Goal: Task Accomplishment & Management: Complete application form

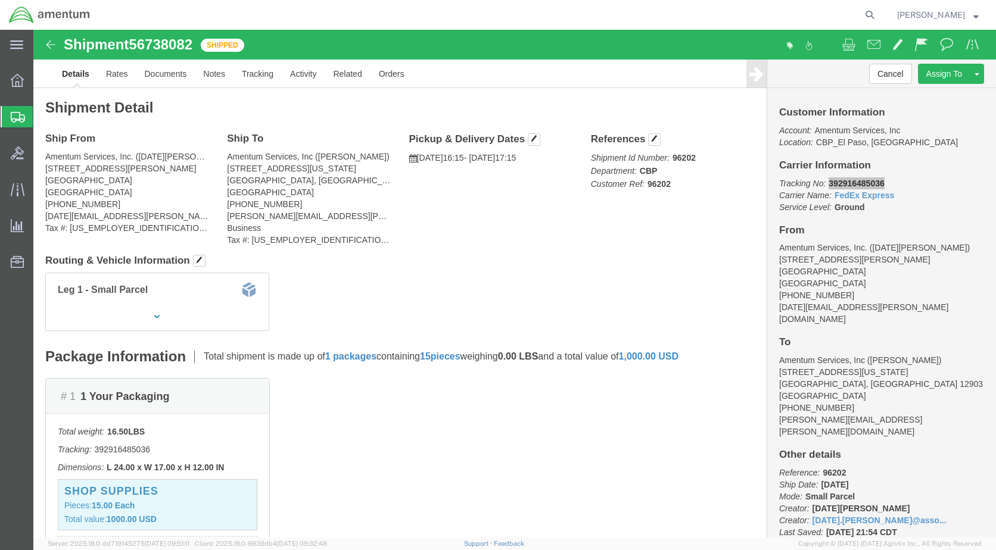
click at [0, 0] on span "Create Shipment" at bounding box center [0, 0] width 0 height 0
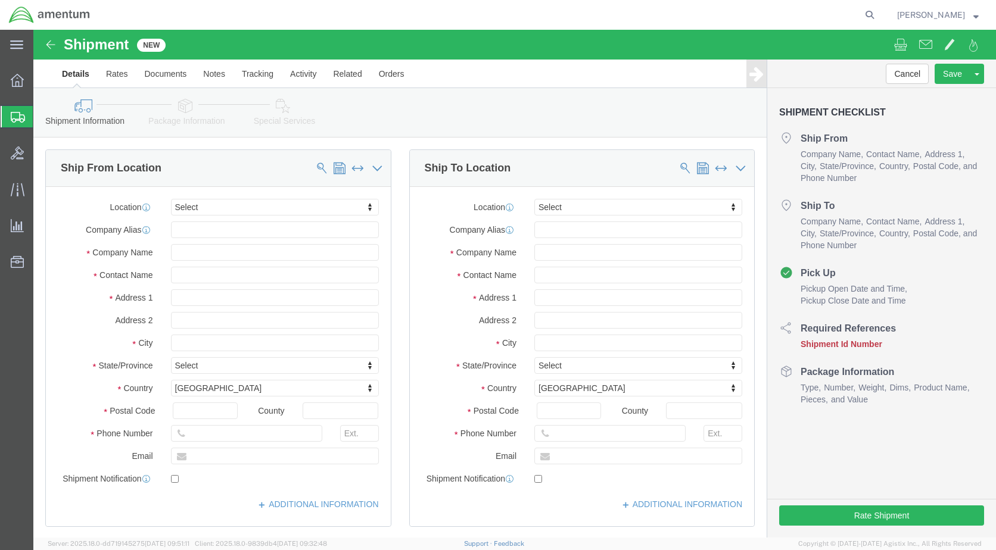
select select
click link "Package Information"
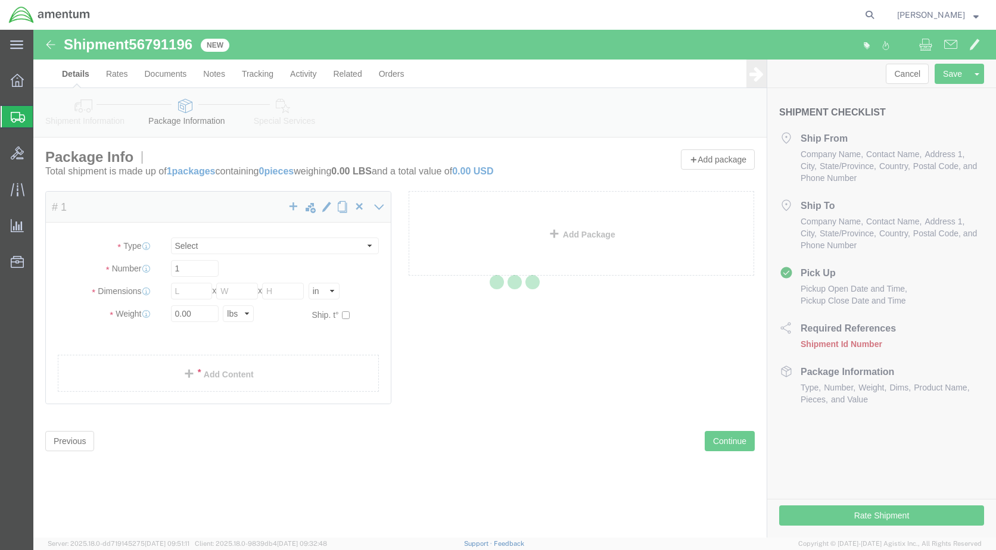
select select "CBOX"
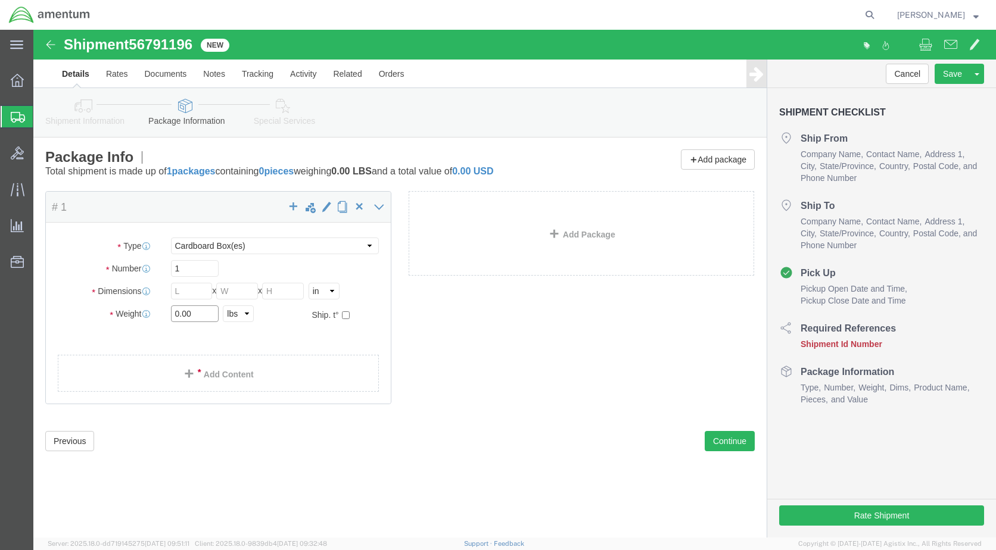
drag, startPoint x: 163, startPoint y: 284, endPoint x: 88, endPoint y: 276, distance: 75.5
click div "Weight 0.00 Select kgs lbs Ship. t°"
type input "9.5"
click input "text"
type input "24"
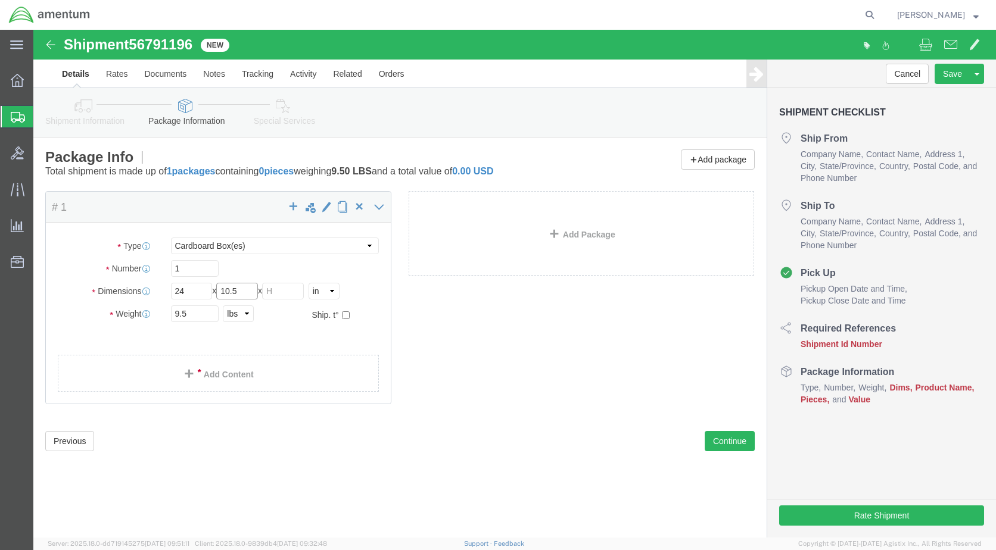
type input "10.5"
type input "7"
click link "Add Content"
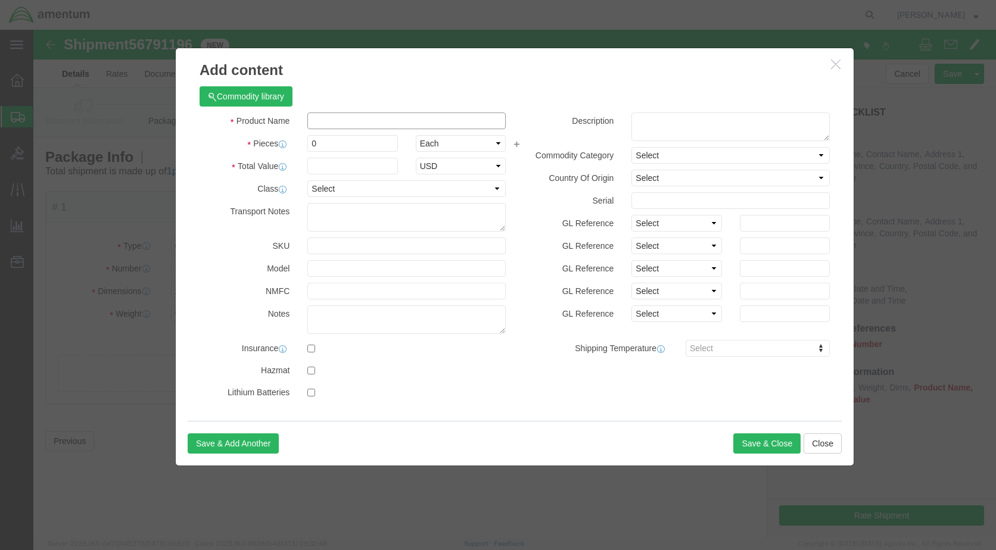
click input "text"
type input "TOOL LOAN"
drag, startPoint x: 286, startPoint y: 116, endPoint x: 266, endPoint y: 114, distance: 19.7
click div "0"
type input "1"
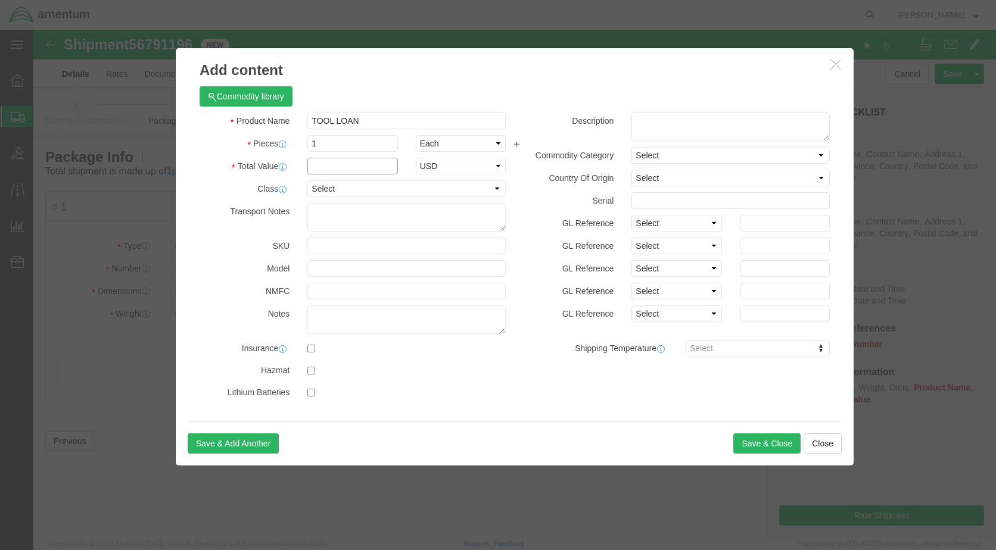
click input "text"
type input "1000"
click button "Save & Close"
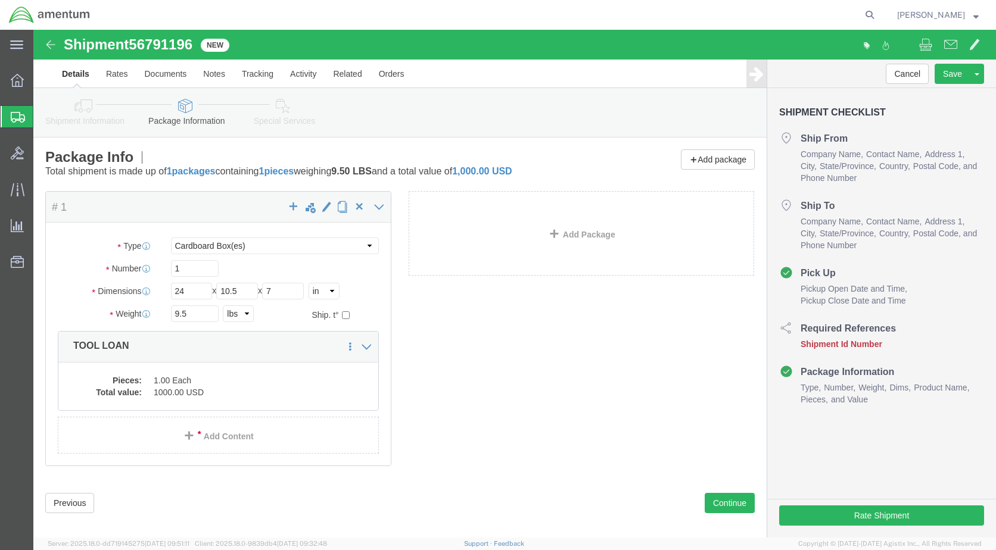
click link "Shipment Information"
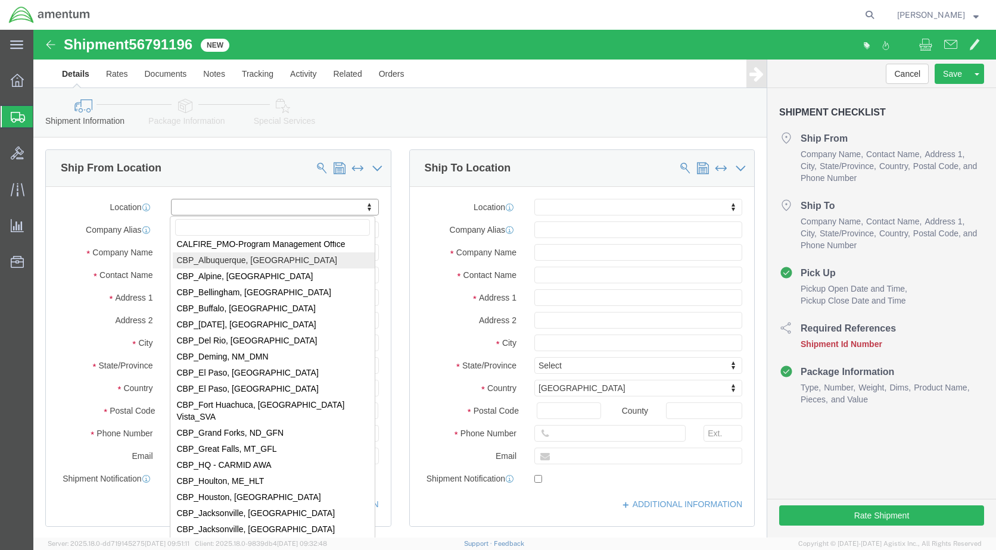
scroll to position [2383, 0]
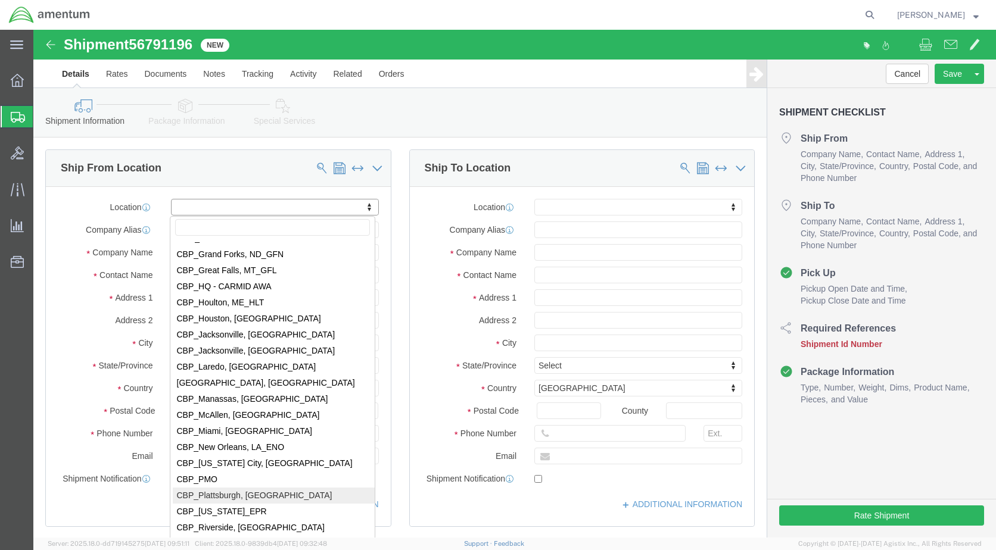
select select "49927"
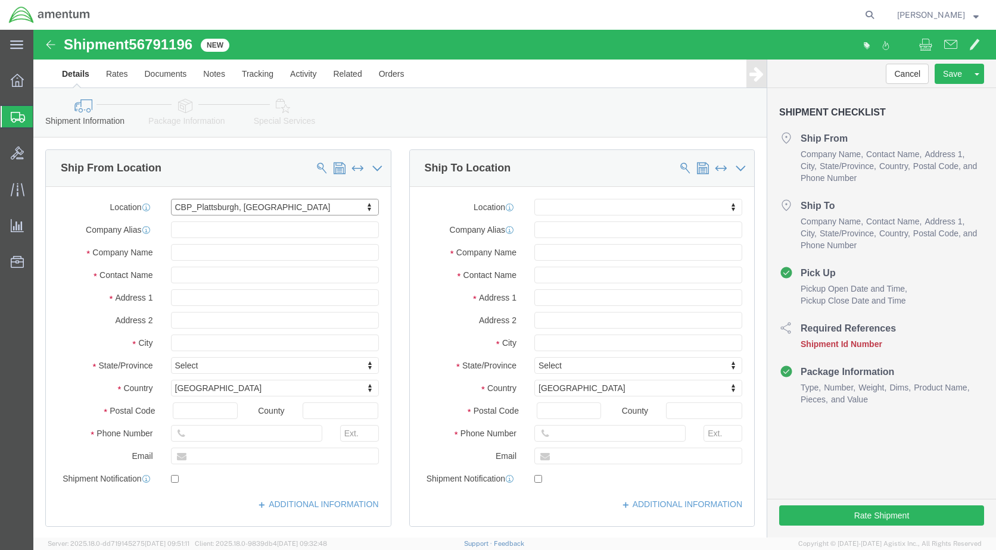
select select "NY"
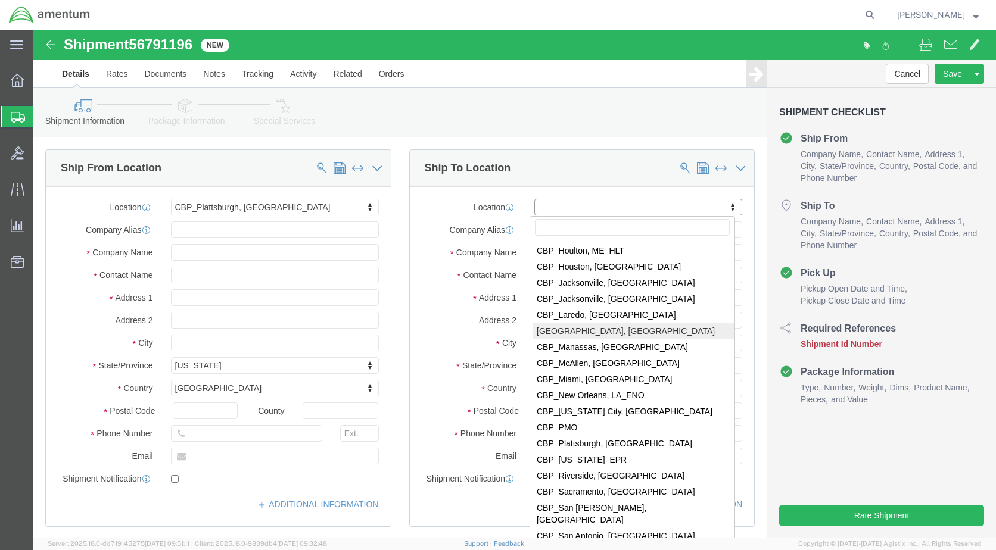
scroll to position [2621, 0]
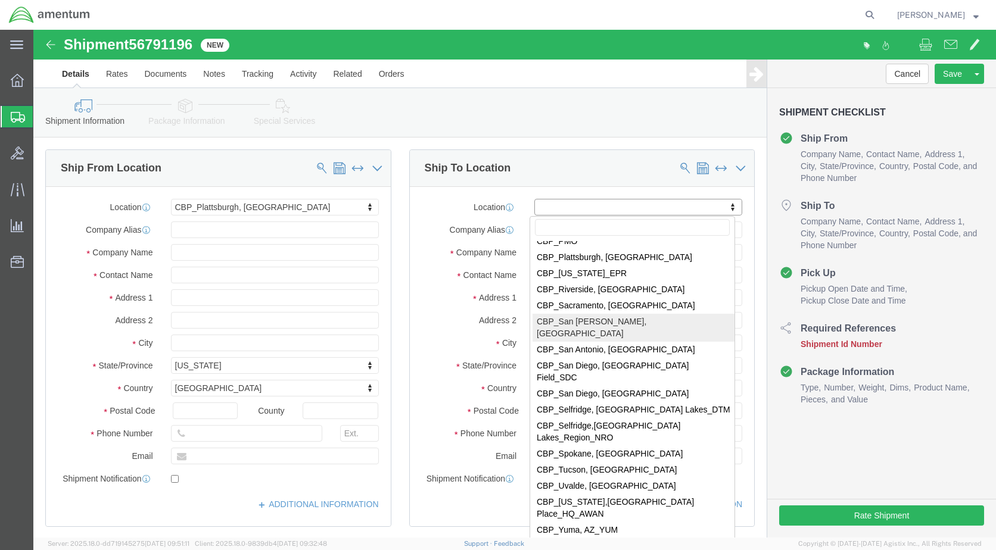
select select "49914"
select select "[GEOGRAPHIC_DATA]"
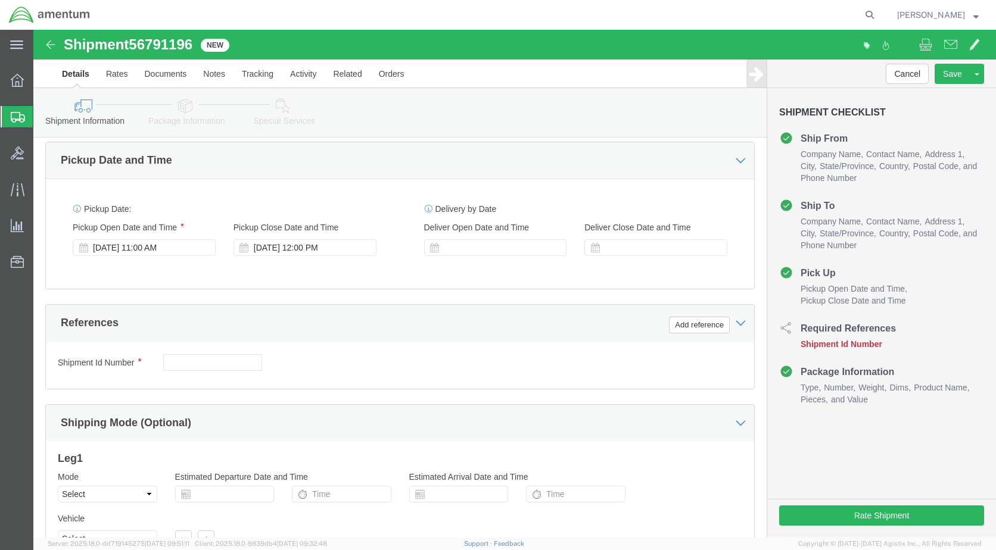
scroll to position [417, 0]
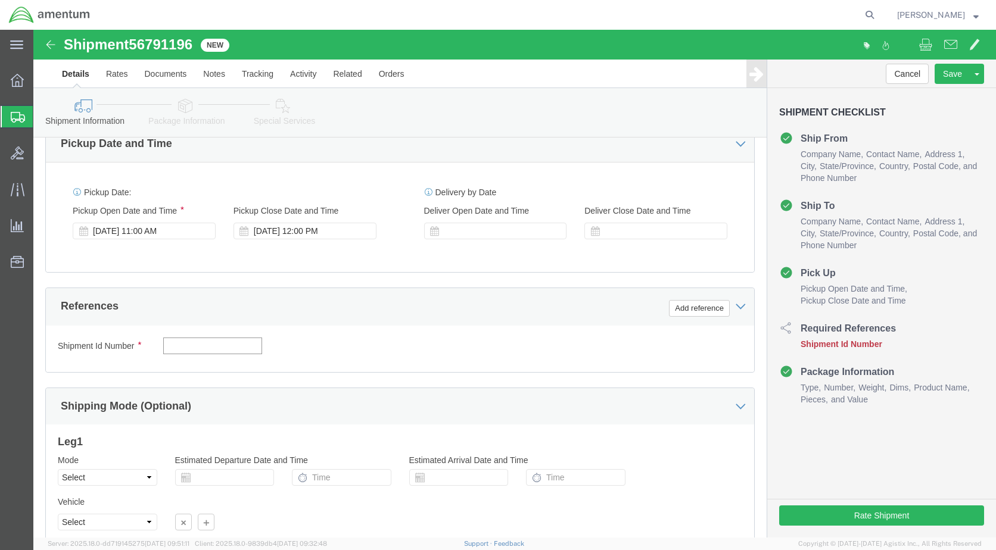
click input "text"
type input "TOOL LOAN"
click button "Add reference"
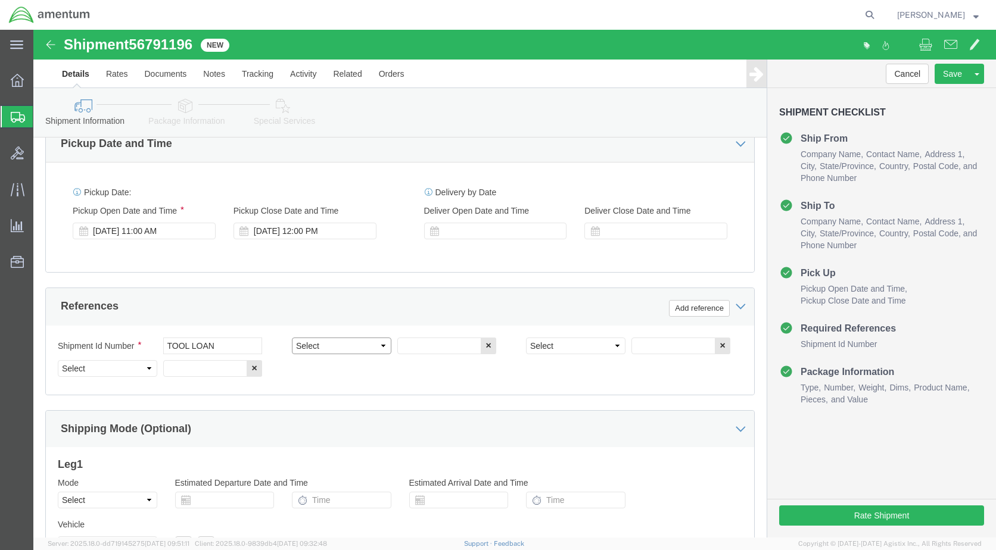
click select "Select Account Type Activity ID Airline Appointment Number ASN Batch Request # …"
select select "CUSTREF"
click select "Select Account Type Activity ID Airline Appointment Number ASN Batch Request # …"
click input "text"
type input "TOOL LOAN"
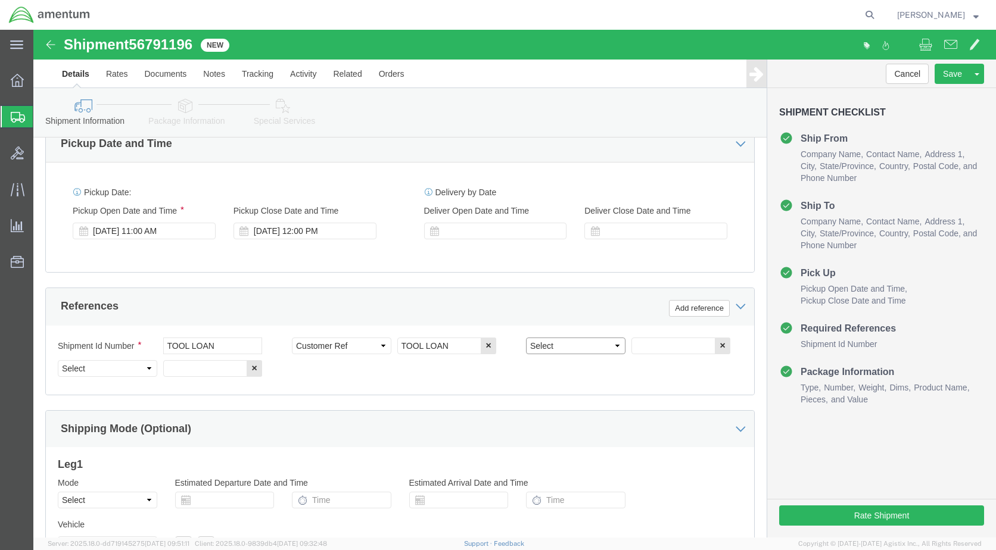
click select "Select Account Type Activity ID Airline Appointment Number ASN Batch Request # …"
select select "DEPT"
click select "Select Account Type Activity ID Airline Appointment Number ASN Batch Request # …"
click input "text"
type input "CBP"
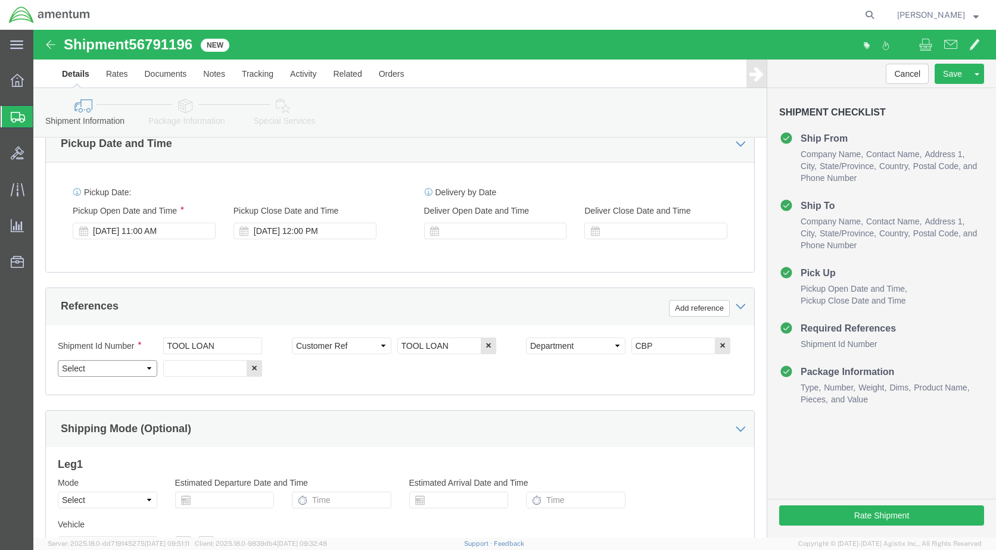
click select "Select Account Type Activity ID Airline Appointment Number ASN Batch Request # …"
select select "PROJNUM"
click select "Select Account Type Activity ID Airline Appointment Number ASN Batch Request # …"
click input "text"
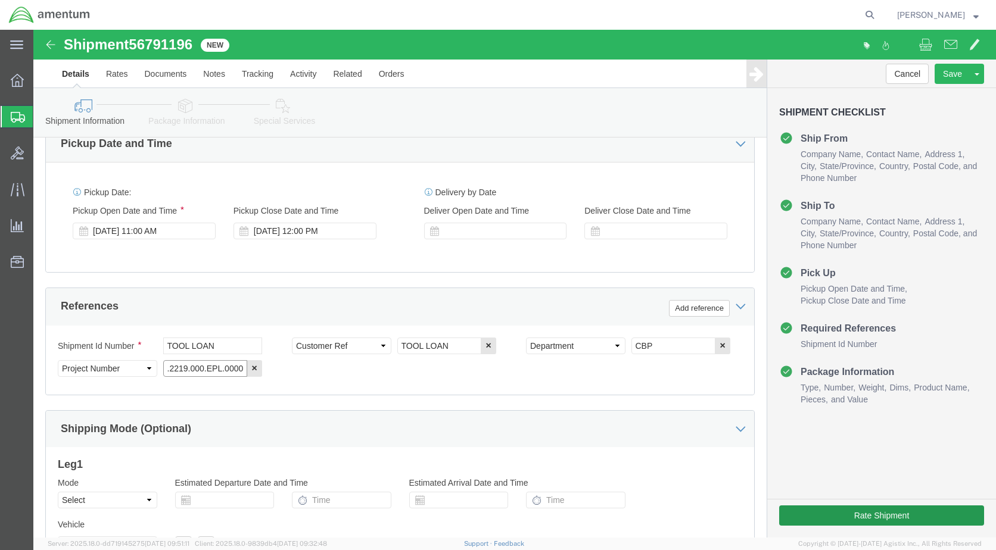
type input "6118.03.03.2219.000.EPL.0000"
click button "Rate Shipment"
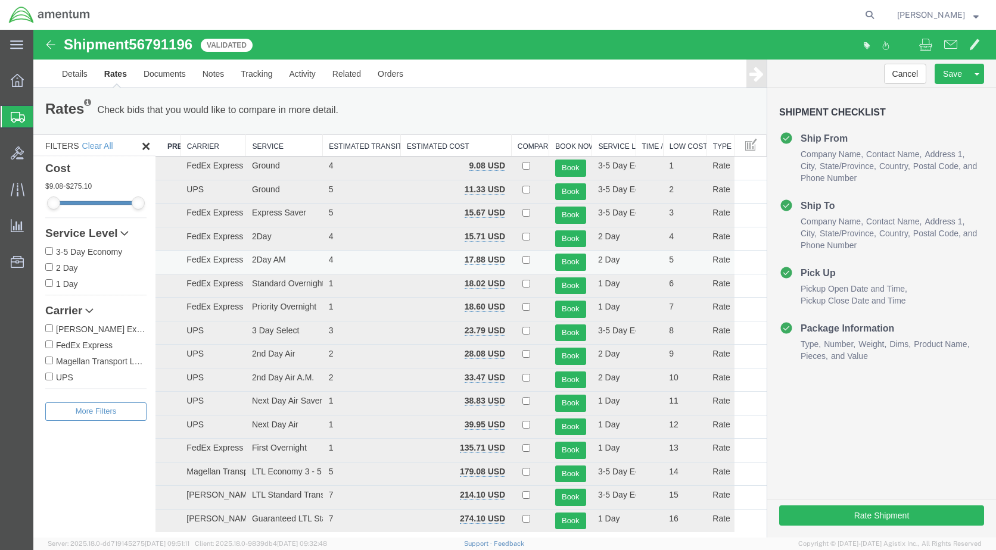
scroll to position [0, 0]
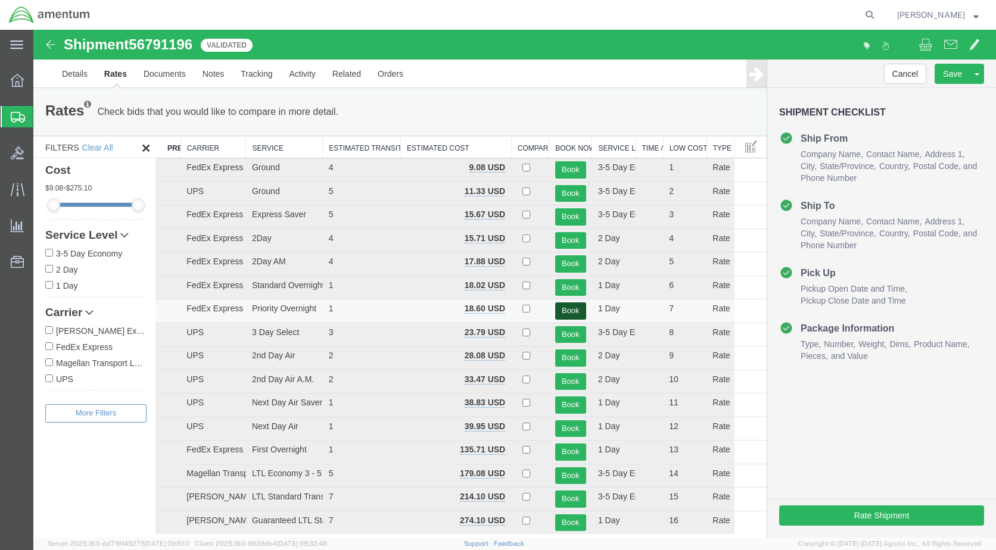
click at [556, 310] on button "Book" at bounding box center [570, 311] width 31 height 17
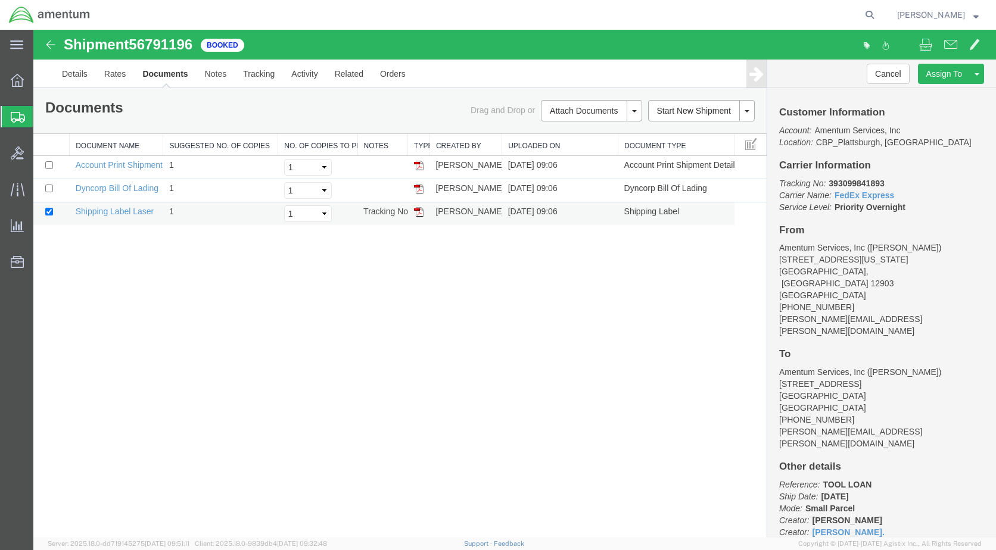
drag, startPoint x: 54, startPoint y: 291, endPoint x: 417, endPoint y: 215, distance: 371.1
click at [417, 215] on img at bounding box center [419, 212] width 10 height 10
click at [69, 68] on link "Details" at bounding box center [75, 74] width 42 height 29
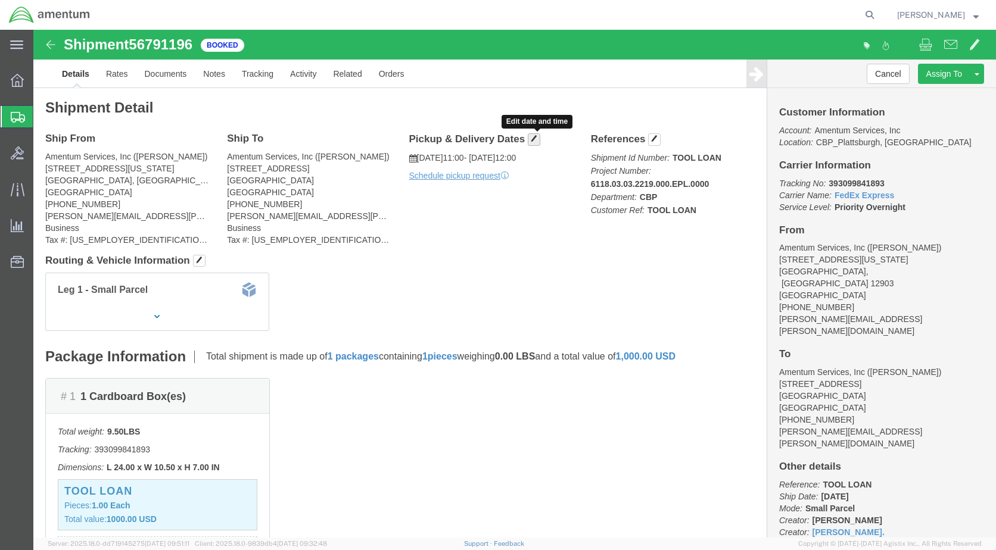
click span "button"
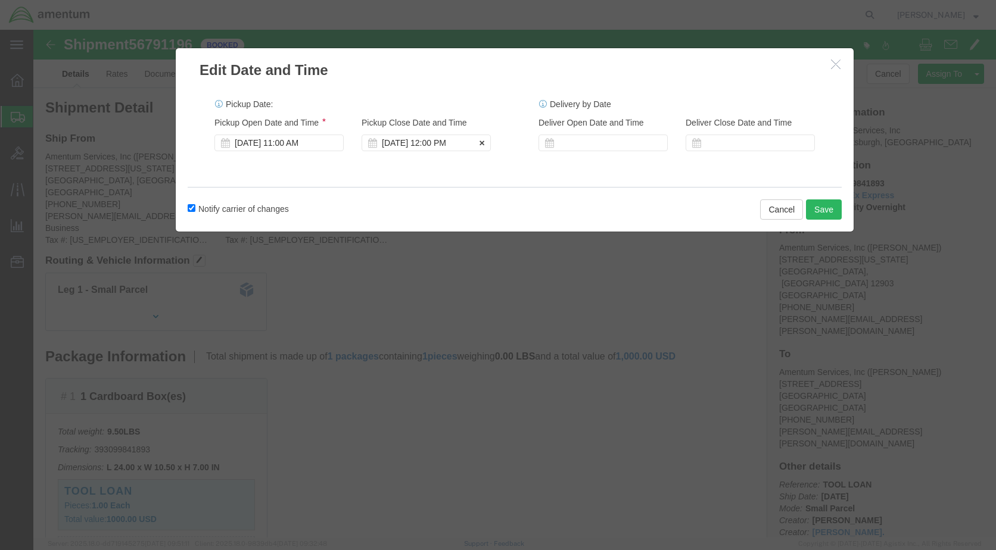
click div "[DATE] 12:00 PM"
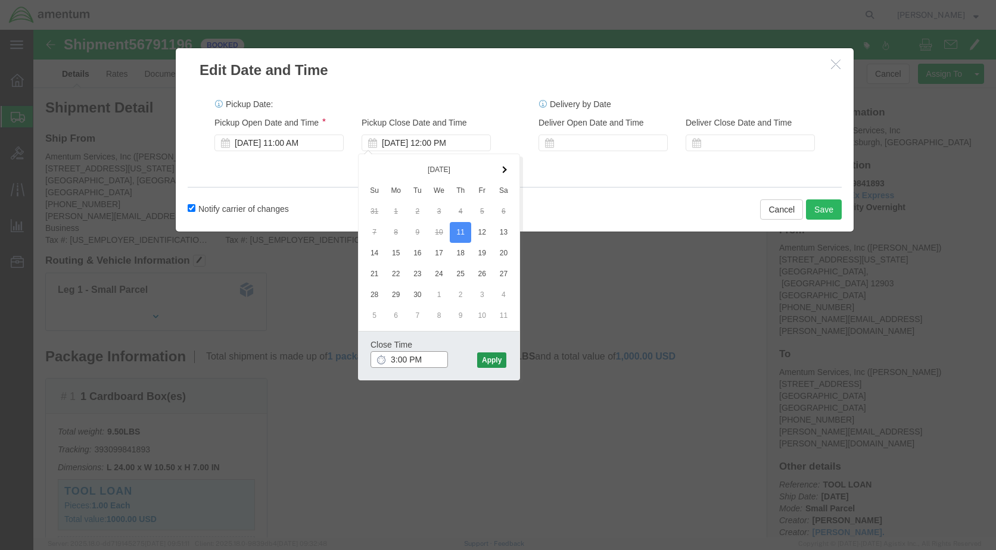
type input "3:00 PM"
click button "Apply"
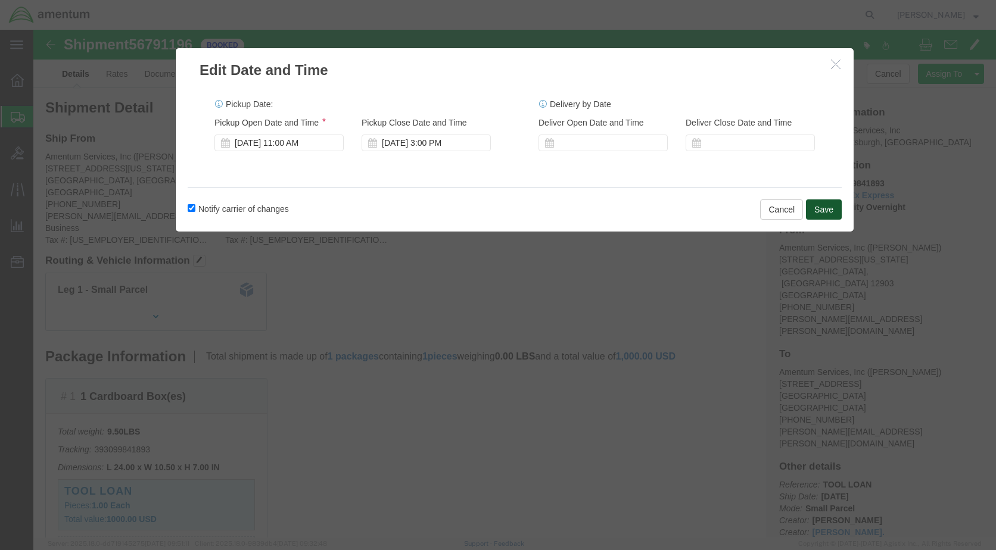
click button "Save"
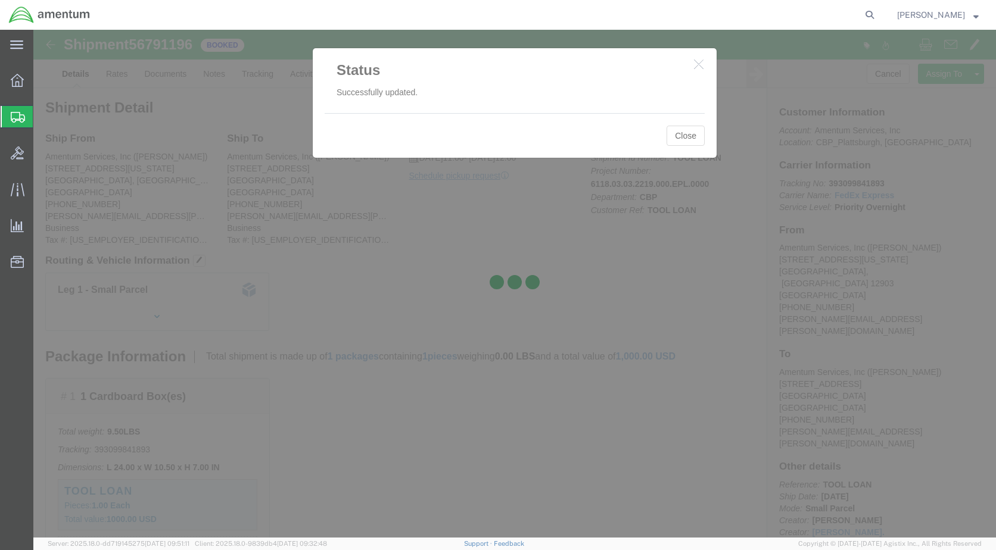
click at [681, 136] on div at bounding box center [514, 284] width 963 height 508
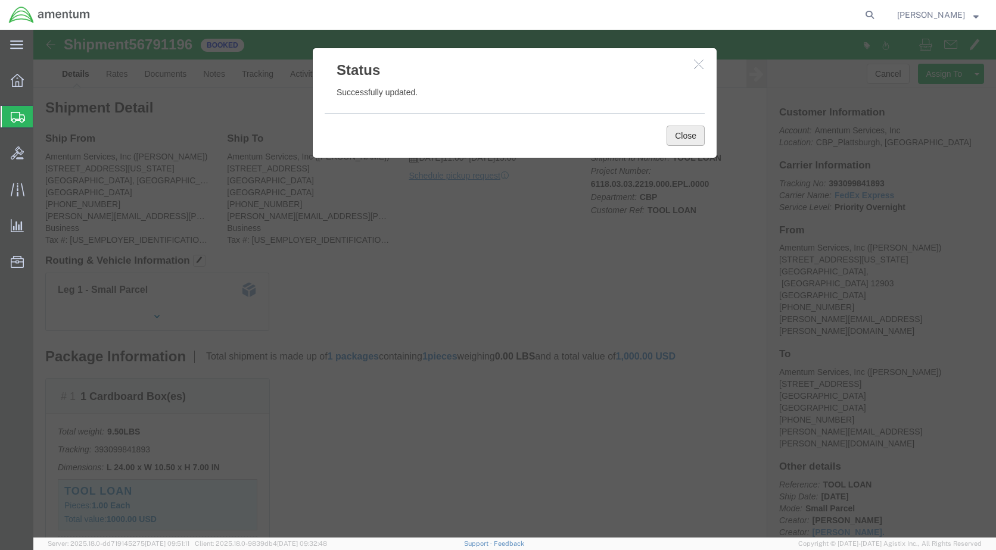
click button "Close"
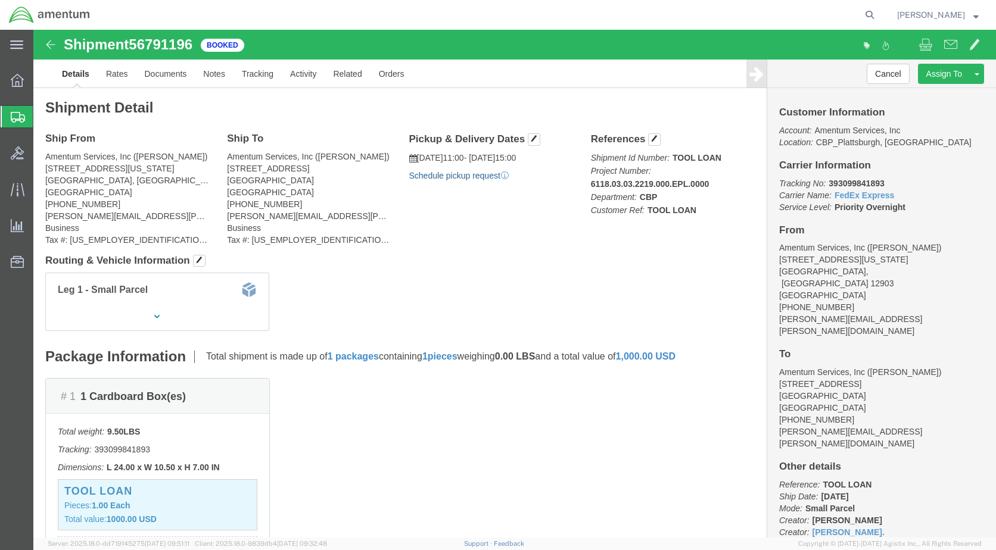
click link "Schedule pickup request"
click at [952, 14] on span "[PERSON_NAME]" at bounding box center [931, 14] width 68 height 13
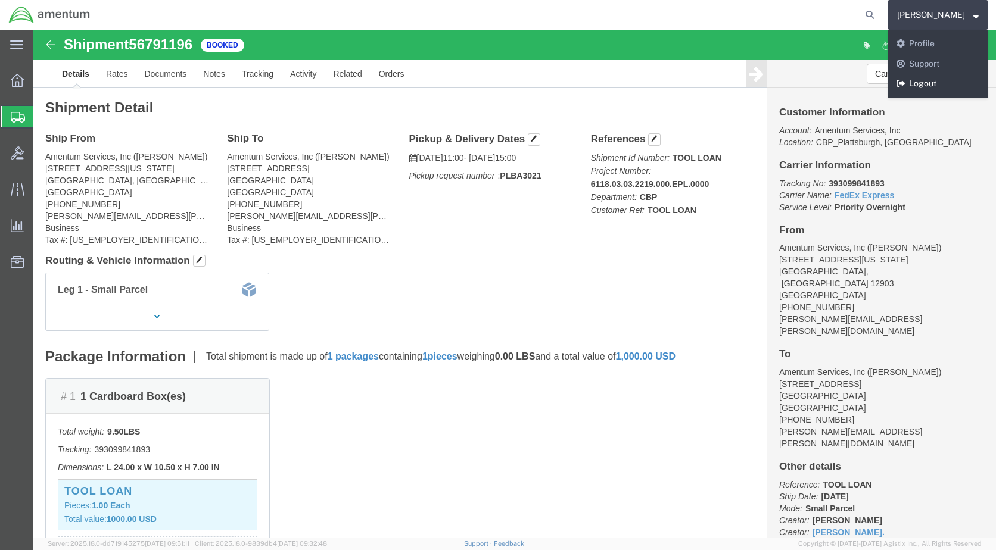
click at [938, 86] on link "Logout" at bounding box center [937, 84] width 99 height 20
